Goal: Find specific page/section: Find specific page/section

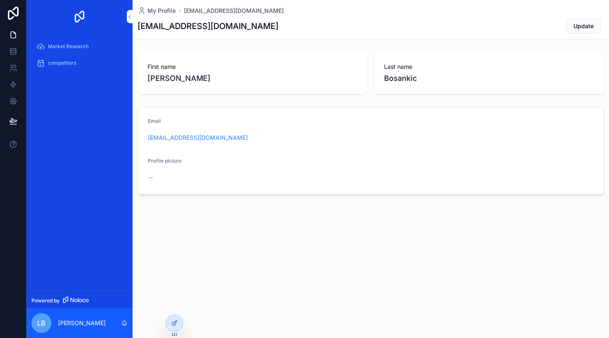
click at [55, 50] on div "Market Research" at bounding box center [79, 46] width 86 height 13
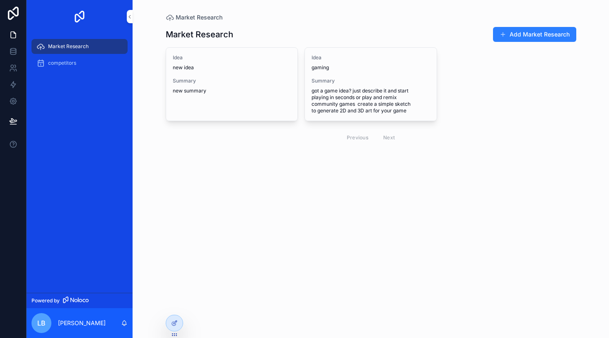
click at [210, 87] on span "new summary" at bounding box center [232, 90] width 119 height 7
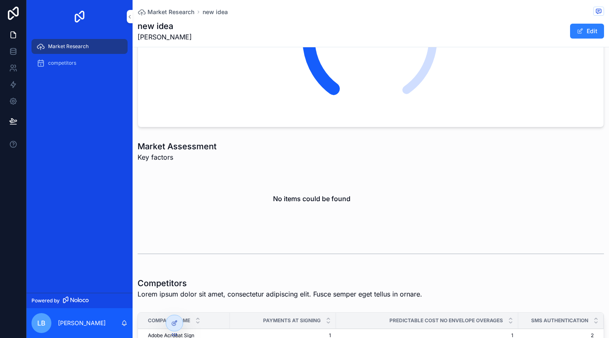
scroll to position [97, 0]
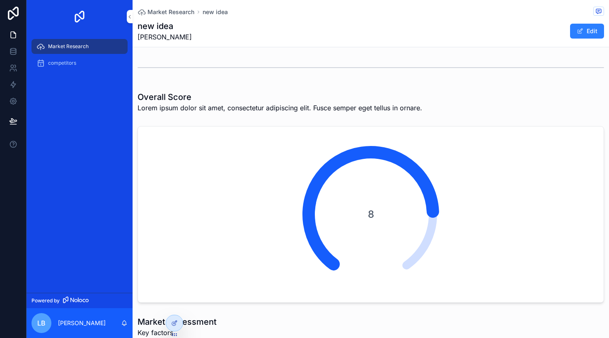
click at [171, 11] on span "Market Research" at bounding box center [171, 12] width 47 height 8
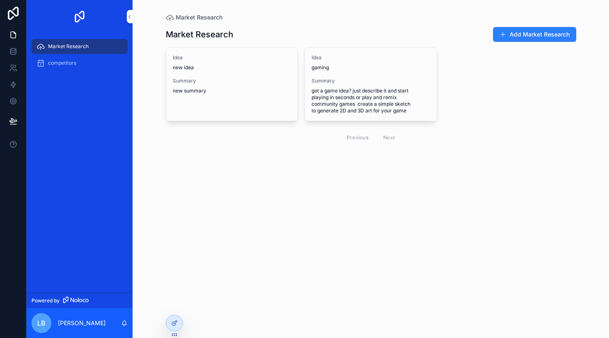
click at [356, 82] on span "Summary" at bounding box center [371, 81] width 119 height 7
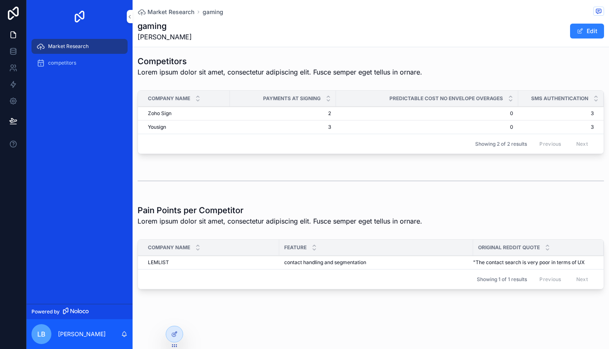
scroll to position [567, 0]
